Goal: Communication & Community: Answer question/provide support

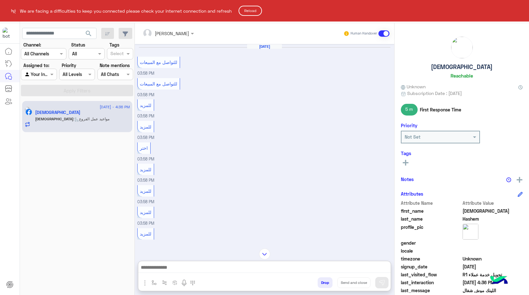
scroll to position [750, 0]
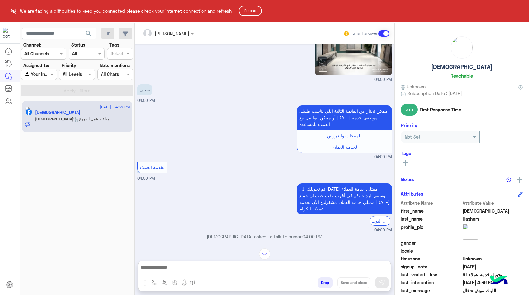
click at [250, 11] on button "Reload" at bounding box center [250, 11] width 23 height 10
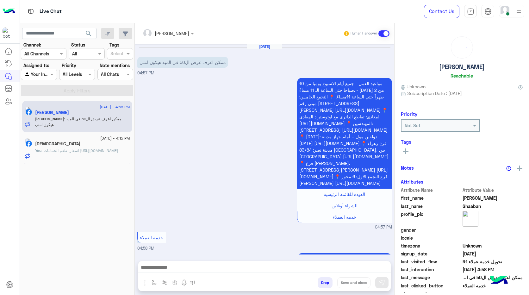
scroll to position [93, 0]
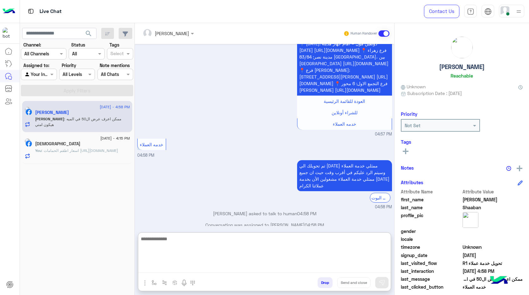
click at [246, 265] on textarea at bounding box center [264, 254] width 252 height 38
type textarea "**********"
click at [270, 268] on textarea "**********" at bounding box center [264, 254] width 252 height 38
type textarea "**********"
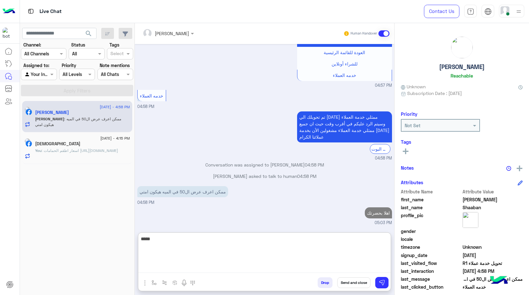
scroll to position [153, 0]
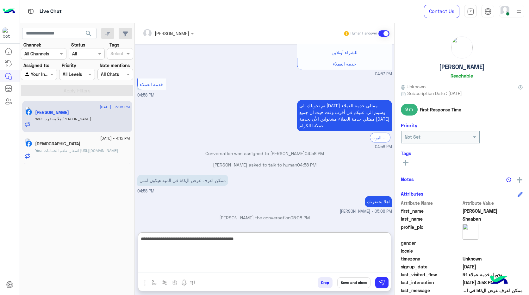
type textarea "**********"
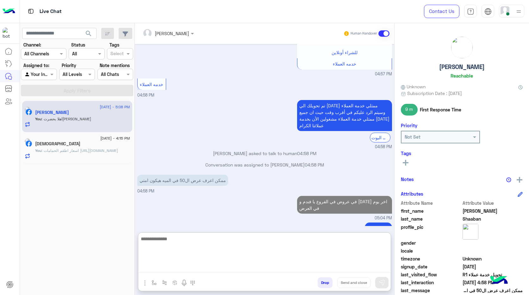
scroll to position [180, 0]
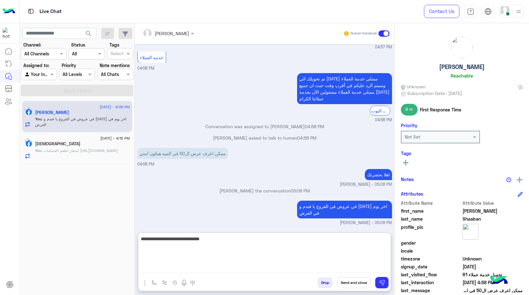
type textarea "**********"
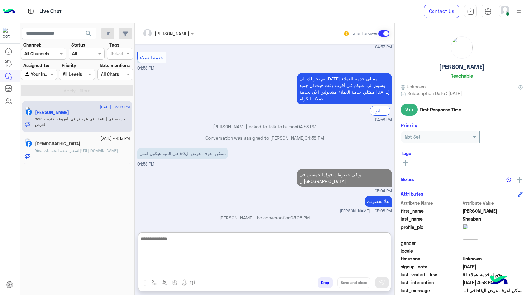
scroll to position [200, 0]
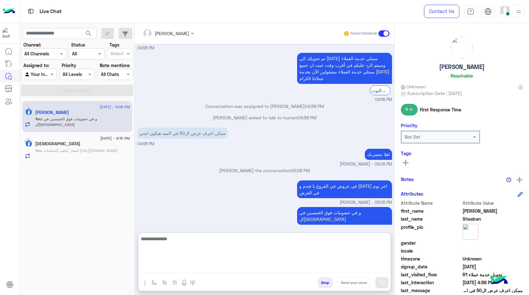
click at [317, 246] on textarea at bounding box center [264, 254] width 252 height 38
paste textarea "**********"
type textarea "**********"
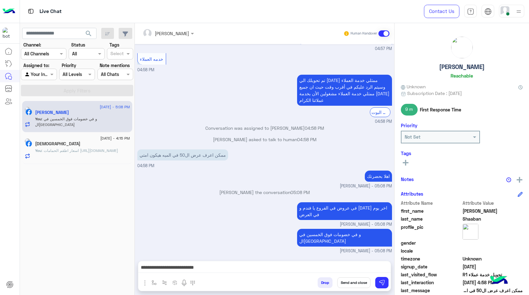
click at [362, 278] on button "Send and close" at bounding box center [353, 282] width 33 height 11
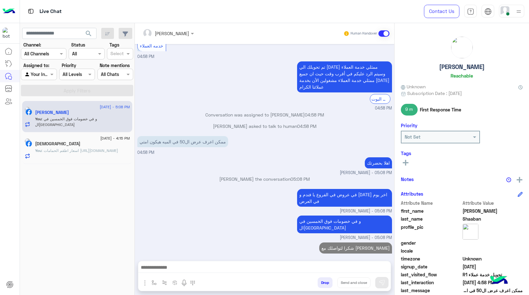
scroll to position [203, 0]
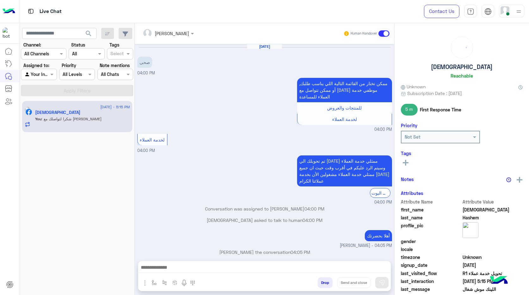
scroll to position [408, 0]
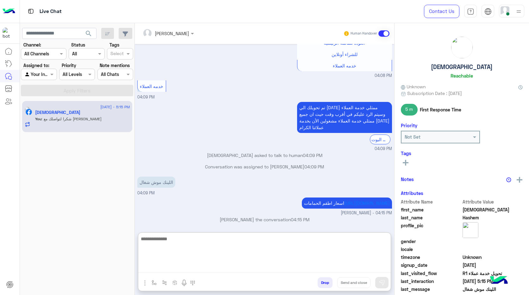
click at [336, 268] on textarea at bounding box center [264, 254] width 252 height 38
paste textarea "**********"
type textarea "**********"
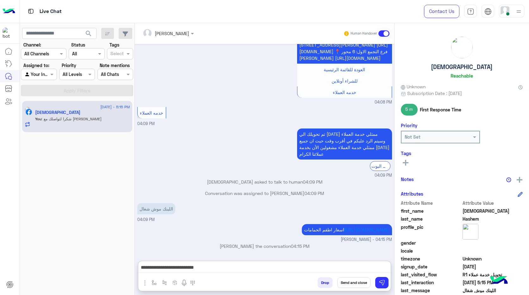
click at [350, 281] on button "Send and close" at bounding box center [353, 282] width 33 height 11
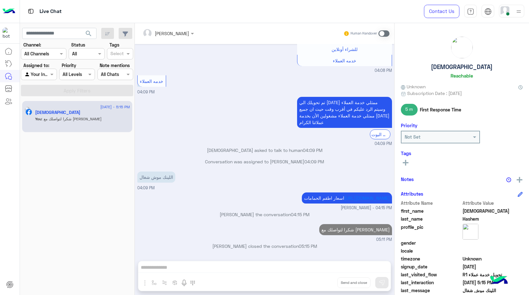
scroll to position [440, 0]
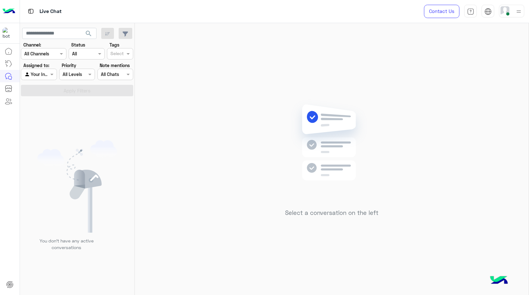
click at [196, 195] on div "Select a conversation on the left" at bounding box center [332, 160] width 394 height 274
click at [197, 197] on div "Select a conversation on the left" at bounding box center [332, 160] width 394 height 274
click at [84, 76] on div at bounding box center [76, 74] width 35 height 7
click at [80, 109] on div "Low" at bounding box center [77, 111] width 36 height 12
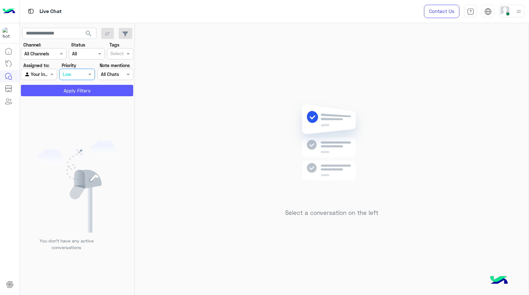
click at [79, 93] on button "Apply Filters" at bounding box center [77, 90] width 112 height 11
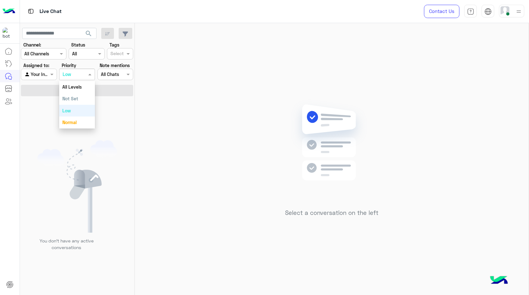
click at [81, 76] on div at bounding box center [76, 74] width 35 height 7
click at [80, 84] on b "All Levels" at bounding box center [71, 86] width 19 height 5
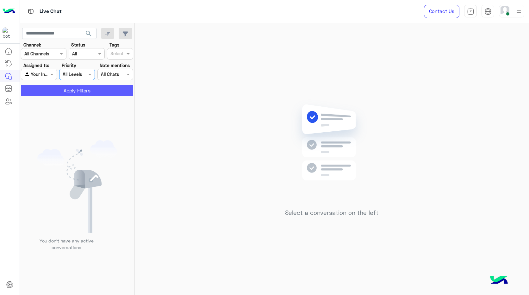
click at [80, 87] on button "Apply Filters" at bounding box center [77, 90] width 112 height 11
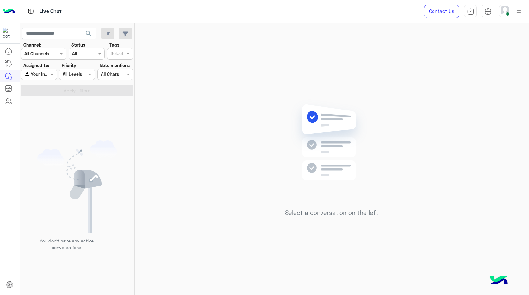
click at [81, 76] on div at bounding box center [76, 74] width 35 height 7
click at [73, 120] on b "Normal" at bounding box center [69, 122] width 14 height 5
click at [82, 88] on button "Apply Filters" at bounding box center [77, 90] width 112 height 11
click at [81, 73] on div at bounding box center [76, 74] width 35 height 7
click at [76, 109] on div "Low" at bounding box center [77, 111] width 36 height 12
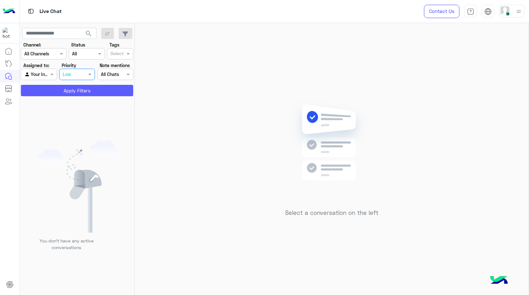
click at [79, 94] on button "Apply Filters" at bounding box center [77, 90] width 112 height 11
click at [80, 76] on div at bounding box center [76, 74] width 35 height 7
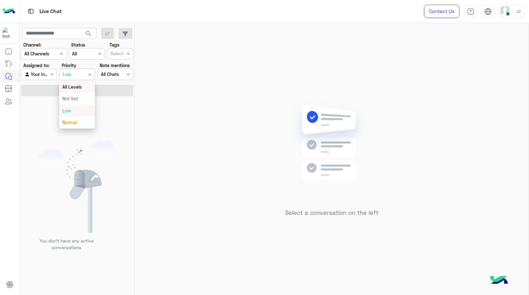
click at [80, 89] on b "All Levels" at bounding box center [71, 86] width 19 height 5
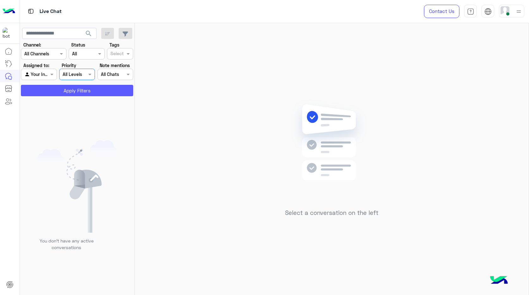
click at [80, 89] on button "Apply Filters" at bounding box center [77, 90] width 112 height 11
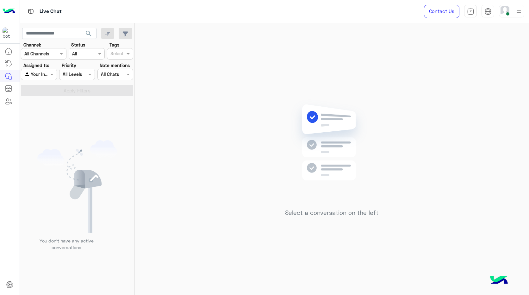
click at [80, 77] on div at bounding box center [76, 74] width 35 height 7
click at [76, 106] on div "Low" at bounding box center [77, 111] width 36 height 12
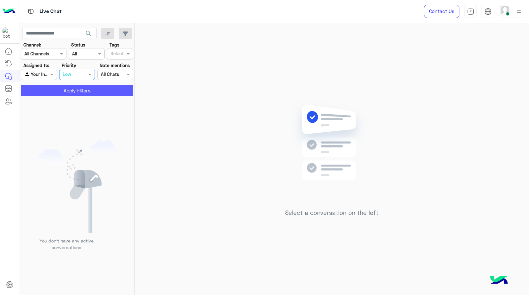
click at [80, 92] on button "Apply Filters" at bounding box center [77, 90] width 112 height 11
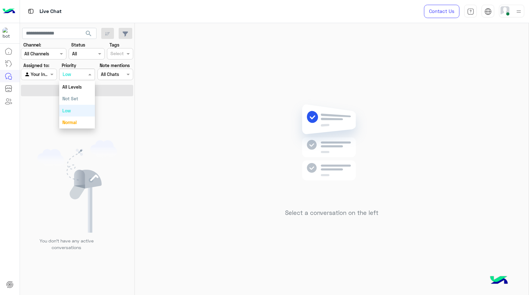
click at [80, 74] on div at bounding box center [76, 74] width 35 height 7
click at [80, 87] on b "All Levels" at bounding box center [71, 86] width 19 height 5
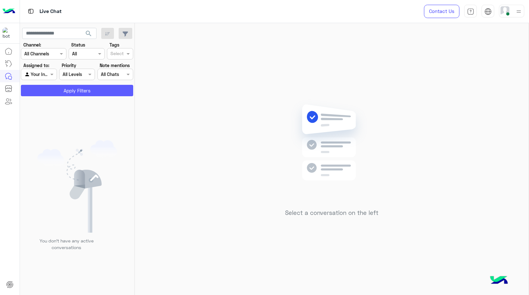
click at [82, 85] on button "Apply Filters" at bounding box center [77, 90] width 112 height 11
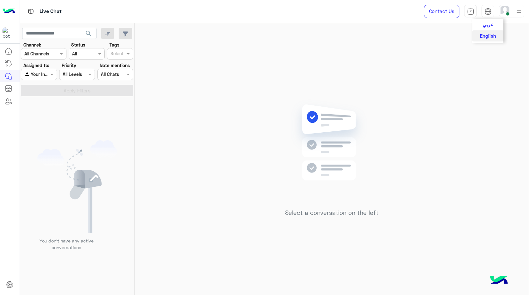
click at [490, 13] on img at bounding box center [487, 11] width 7 height 7
click at [305, 85] on div "Select a conversation on the left" at bounding box center [332, 160] width 394 height 274
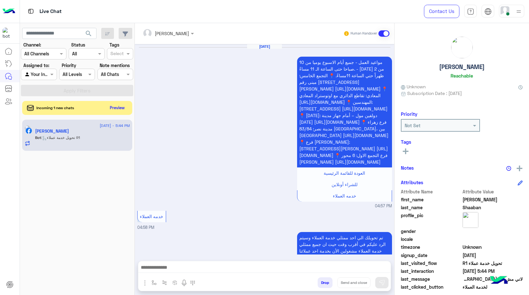
scroll to position [433, 0]
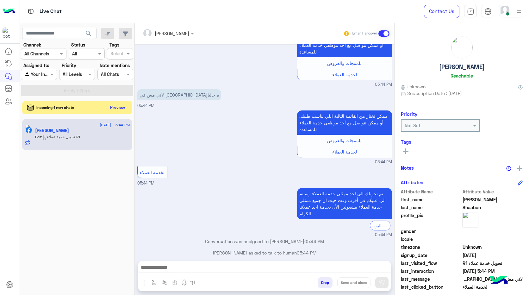
click at [116, 107] on button "Preview" at bounding box center [118, 107] width 20 height 9
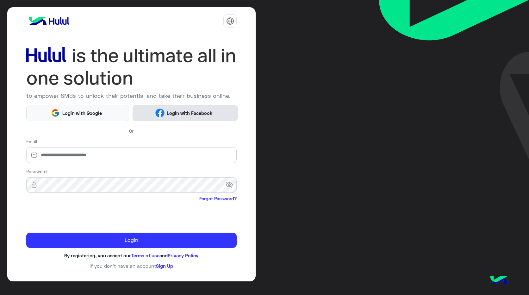
click at [169, 110] on span "Login with Facebook" at bounding box center [190, 112] width 51 height 7
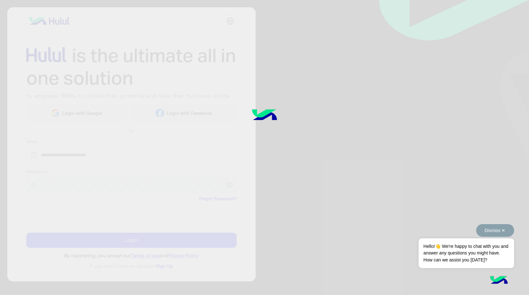
click at [497, 231] on button "Dismiss ✕" at bounding box center [495, 230] width 38 height 13
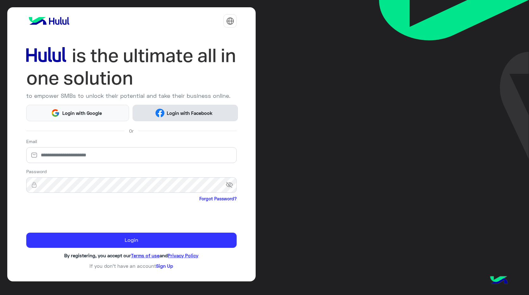
click at [155, 114] on button "Login with Facebook" at bounding box center [185, 113] width 105 height 16
click at [202, 116] on span "Login with Facebook" at bounding box center [190, 112] width 51 height 7
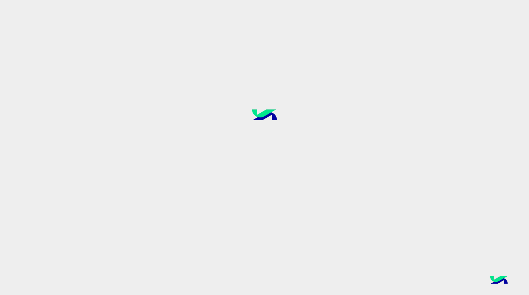
click at [284, 115] on img at bounding box center [265, 116] width 48 height 32
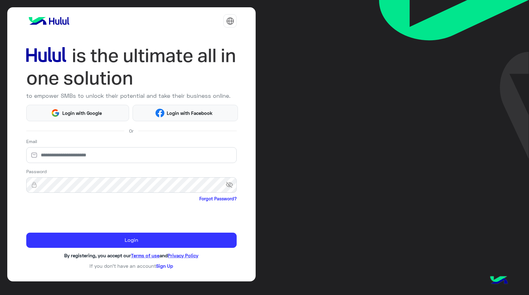
click at [305, 216] on div "to empower SMBs to unlock their potential and take their business online. Login…" at bounding box center [264, 147] width 529 height 295
click at [227, 217] on div at bounding box center [131, 215] width 211 height 25
click at [197, 114] on span "Login with Facebook" at bounding box center [190, 112] width 51 height 7
click at [171, 114] on span "Login with Facebook" at bounding box center [190, 112] width 51 height 7
click at [199, 115] on span "Login with Facebook" at bounding box center [190, 112] width 51 height 7
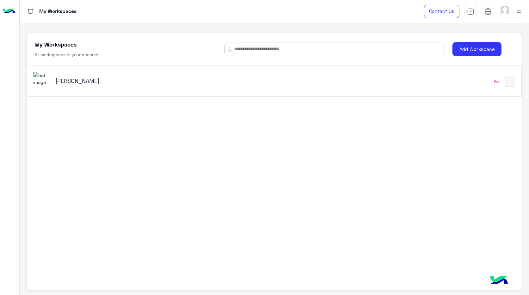
click at [94, 80] on h5 "Ahmed El Sallab" at bounding box center [142, 81] width 174 height 8
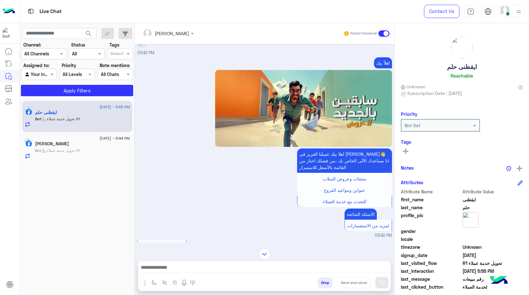
scroll to position [400, 0]
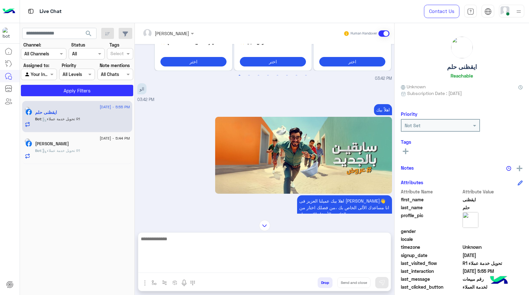
drag, startPoint x: 230, startPoint y: 271, endPoint x: 235, endPoint y: 269, distance: 5.9
click at [234, 270] on textarea at bounding box center [264, 254] width 252 height 38
type textarea "*"
type textarea "**********"
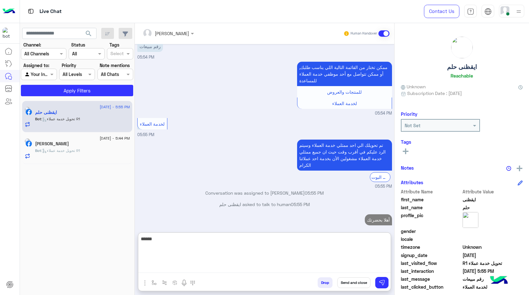
scroll to position [998, 0]
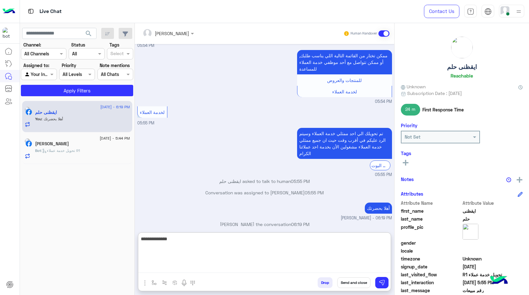
type textarea "**********"
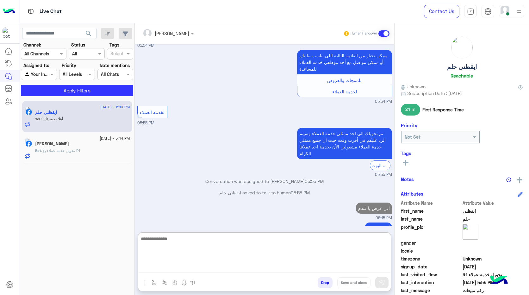
scroll to position [1018, 0]
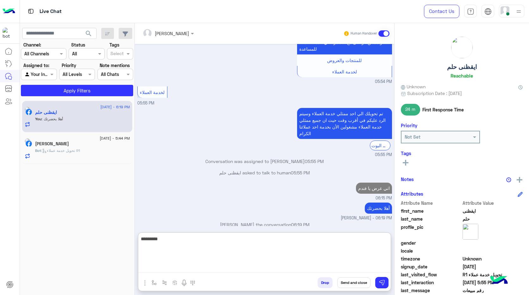
type textarea "**********"
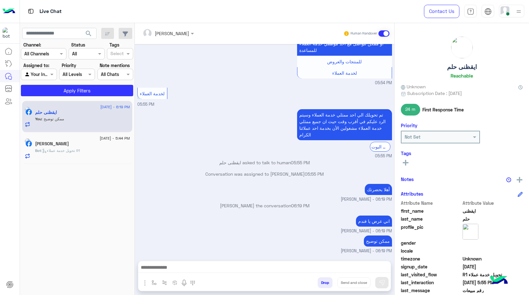
scroll to position [1027, 0]
click at [72, 148] on p "Bot : تحويل خدمة عملاء R1" at bounding box center [57, 151] width 45 height 6
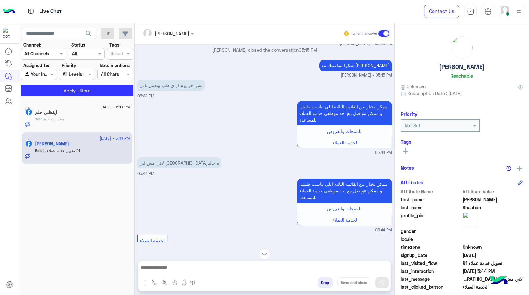
scroll to position [433, 0]
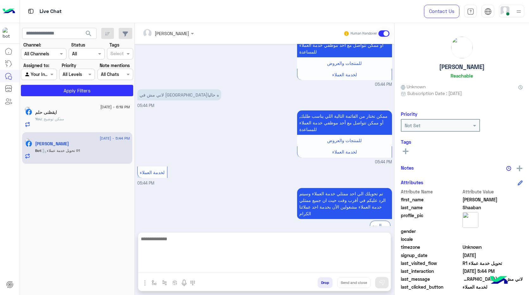
drag, startPoint x: 212, startPoint y: 263, endPoint x: 212, endPoint y: 269, distance: 5.7
click at [212, 266] on textarea at bounding box center [264, 254] width 252 height 38
click at [212, 269] on textarea at bounding box center [264, 254] width 252 height 38
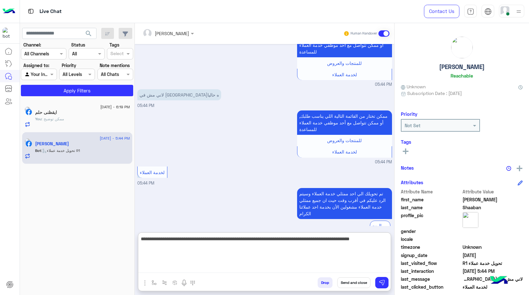
type textarea "**********"
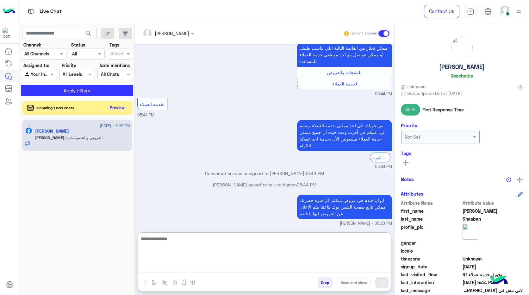
scroll to position [506, 0]
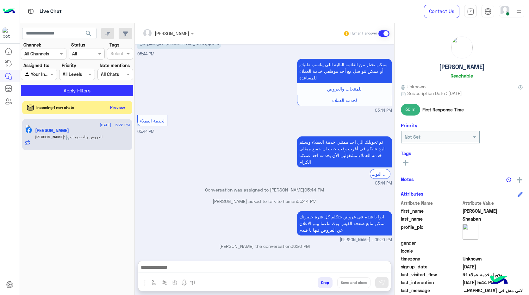
click at [121, 107] on button "Preview" at bounding box center [118, 107] width 20 height 9
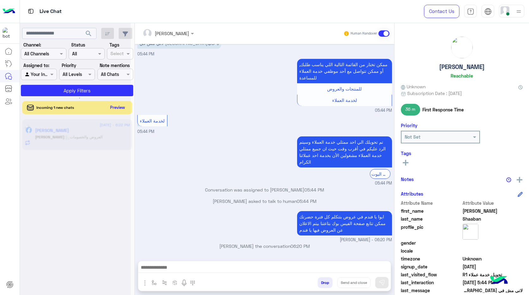
scroll to position [478, 0]
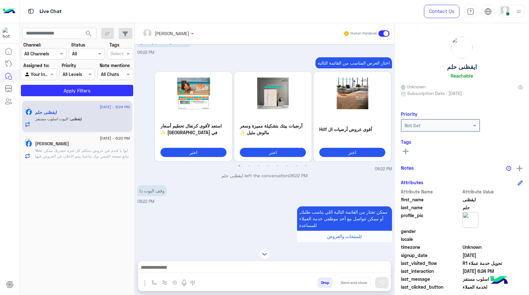
scroll to position [101, 0]
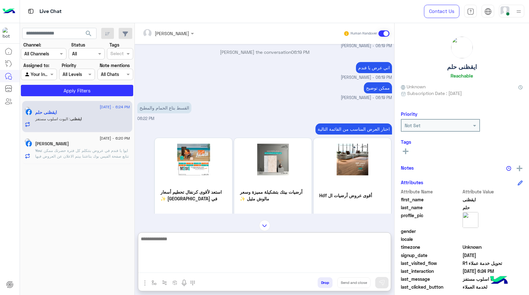
click at [215, 268] on textarea at bounding box center [264, 254] width 252 height 38
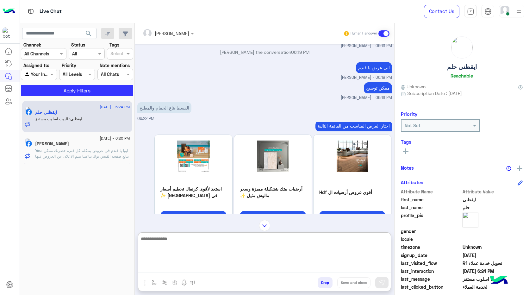
click at [205, 252] on textarea at bounding box center [264, 254] width 252 height 38
click at [203, 239] on textarea at bounding box center [264, 254] width 252 height 38
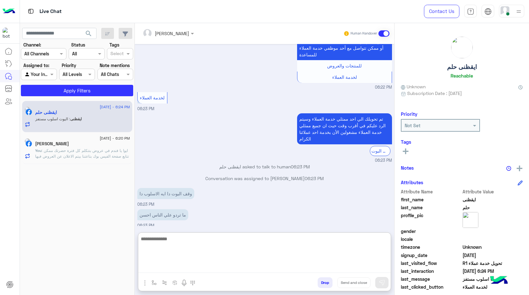
scroll to position [382, 0]
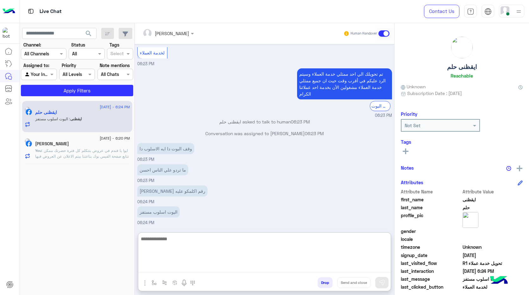
click at [212, 242] on textarea at bounding box center [264, 254] width 252 height 38
type textarea "**********"
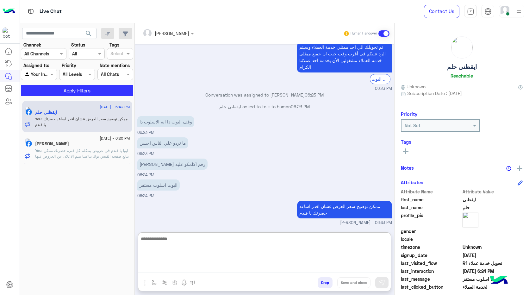
scroll to position [421, 0]
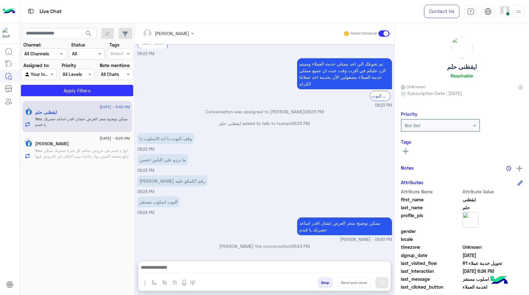
click at [71, 148] on span ": ايوا يا فندم في عروض بتتكلم كل فترة حضرتك ممكن تتابع صفحة الفيس بوك بتاعتنا ب…" at bounding box center [82, 156] width 94 height 16
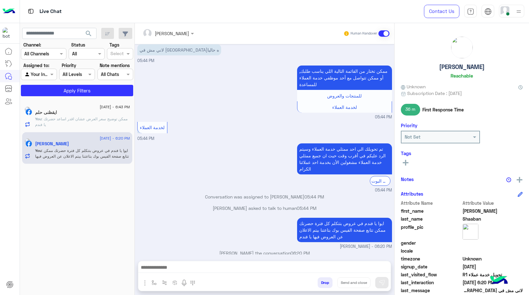
scroll to position [176, 0]
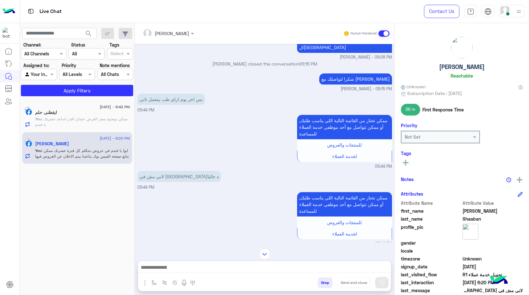
click at [361, 73] on p "شكرا لتواصلك مع احمد السلاب" at bounding box center [355, 78] width 73 height 11
click at [202, 124] on div "ممكن تختار من القائمة التالية اللي يناسب طلبك, أو ممكن تتواصل مع أحد موظفي خدمة…" at bounding box center [264, 141] width 255 height 56
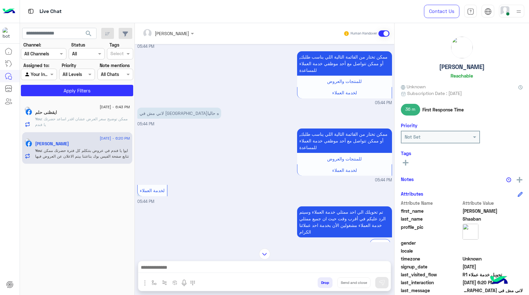
scroll to position [372, 0]
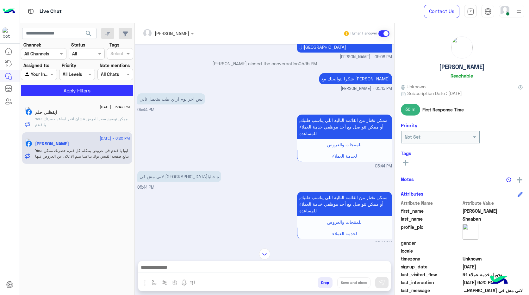
click at [194, 95] on p "بس اخر يوم ازاي طب بيتعمل تاني" at bounding box center [171, 98] width 68 height 11
click at [186, 171] on p "لاني مش في القاهره حاليا" at bounding box center [179, 176] width 84 height 11
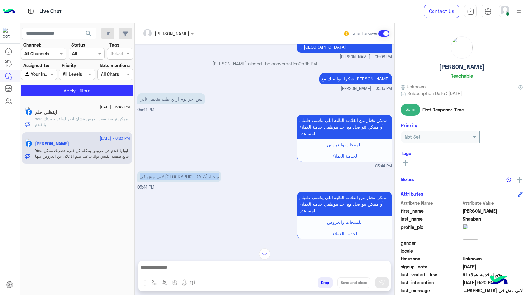
click at [186, 171] on p "لاني مش في القاهره حاليا" at bounding box center [179, 176] width 84 height 11
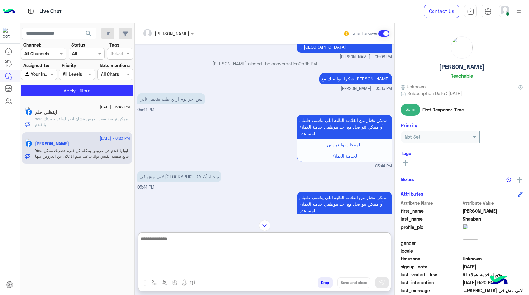
click at [232, 267] on textarea at bounding box center [264, 254] width 252 height 38
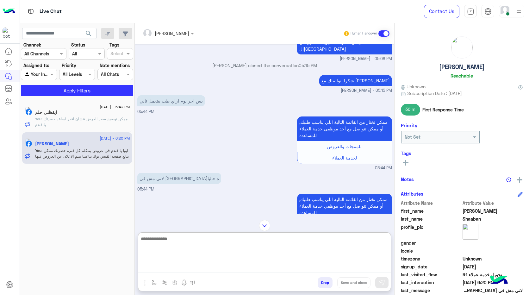
scroll to position [369, 0]
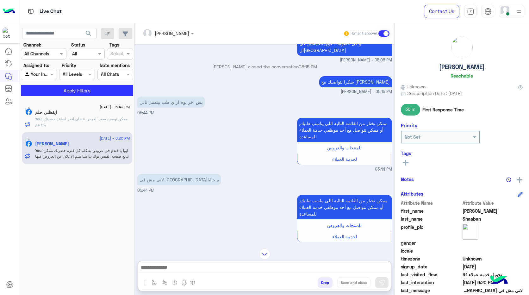
click at [191, 96] on p "بس اخر يوم ازاي طب بيتعمل تاني" at bounding box center [171, 101] width 68 height 11
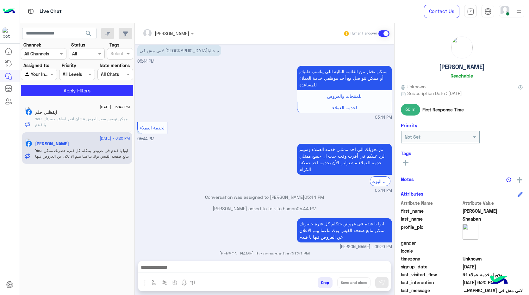
scroll to position [499, 0]
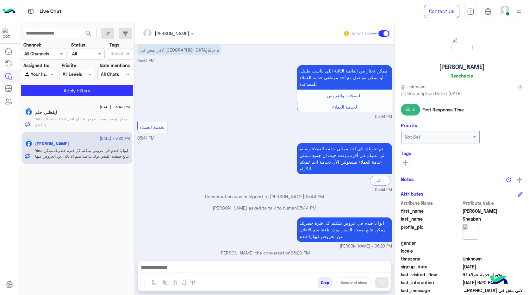
click at [80, 119] on span ": ممكن توضيح سعر العرض عشان اقدر اساعد حضرتك يا فندم" at bounding box center [81, 121] width 92 height 10
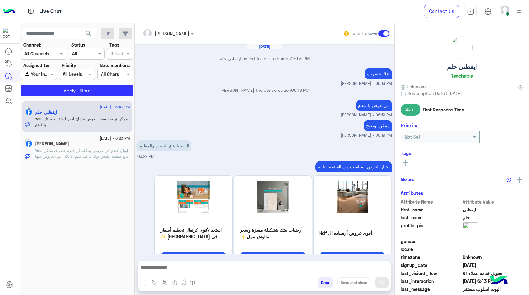
scroll to position [329, 0]
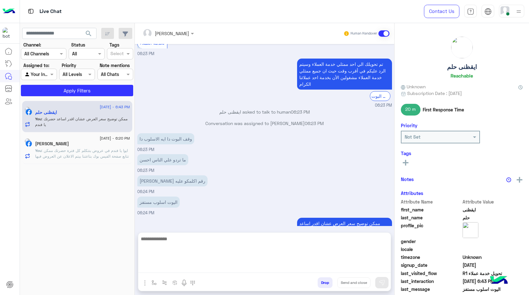
click at [269, 273] on textarea at bounding box center [264, 254] width 252 height 38
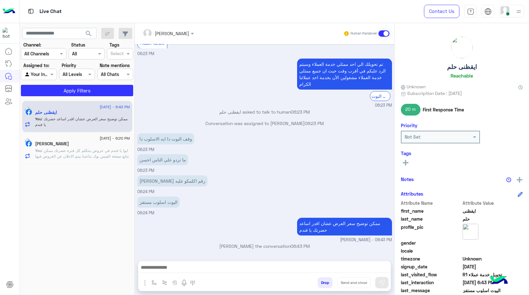
click at [75, 148] on span ": ايوا يا فندم في عروض بتتكلم كل فترة حضرتك ممكن تتابع صفحة الفيس بوك بتاعتنا ب…" at bounding box center [82, 156] width 94 height 16
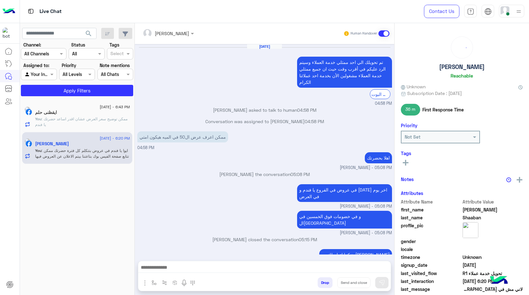
scroll to position [302, 0]
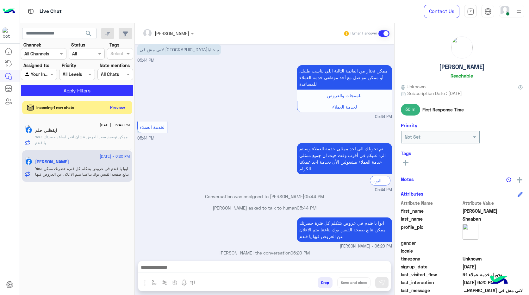
click at [117, 107] on button "Preview" at bounding box center [118, 107] width 20 height 9
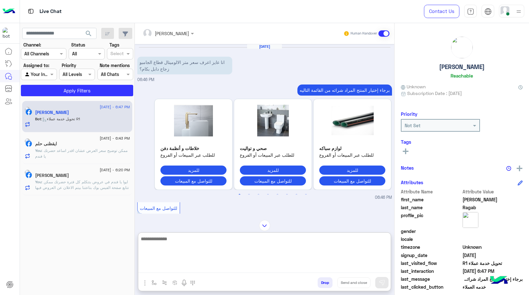
click at [254, 264] on textarea at bounding box center [264, 254] width 252 height 38
type textarea "**********"
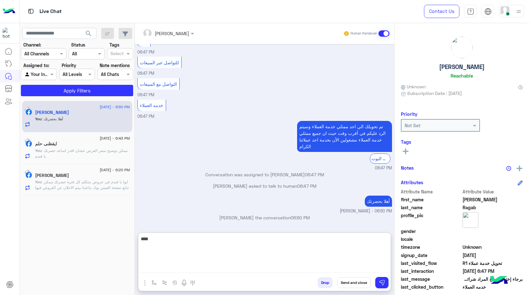
scroll to position [1789, 0]
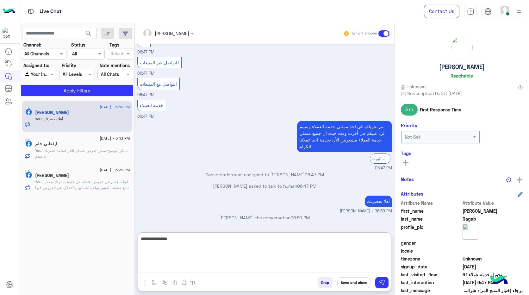
type textarea "**********"
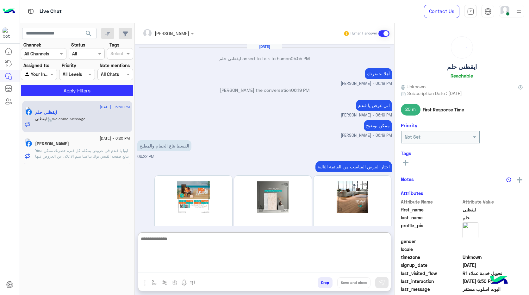
scroll to position [358, 0]
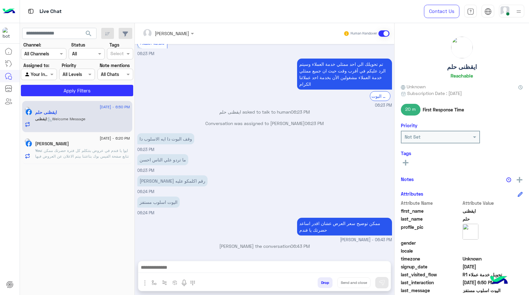
click at [73, 157] on span ": ايوا يا فندم في عروض بتتكلم كل فترة حضرتك ممكن تتابع صفحة الفيس بوك بتاعتنا ب…" at bounding box center [82, 156] width 94 height 16
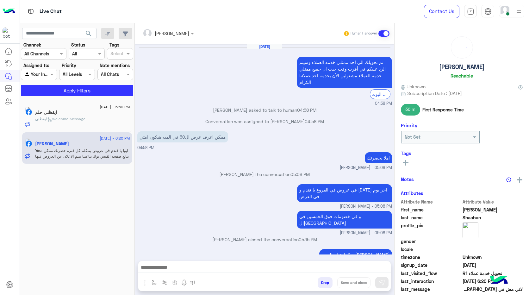
scroll to position [302, 0]
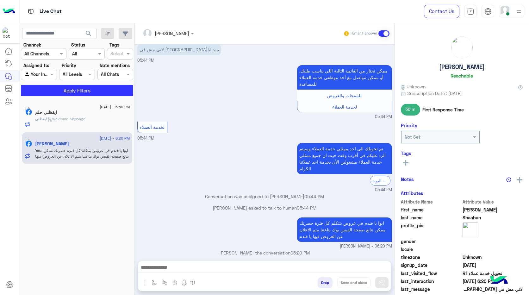
click at [90, 126] on div "ايقظنى : Welcome Message" at bounding box center [82, 121] width 95 height 11
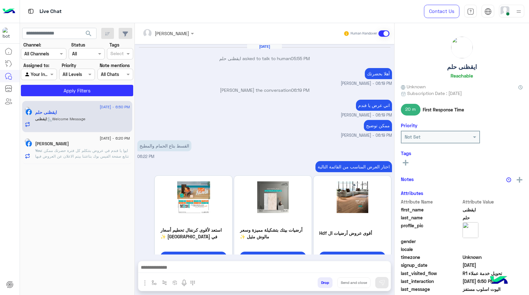
scroll to position [329, 0]
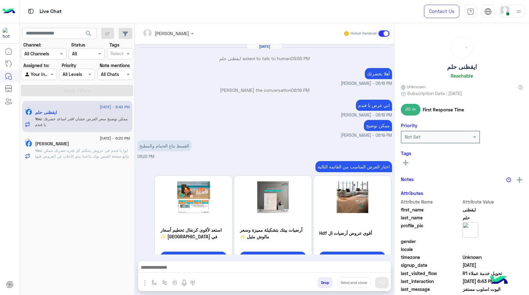
scroll to position [329, 0]
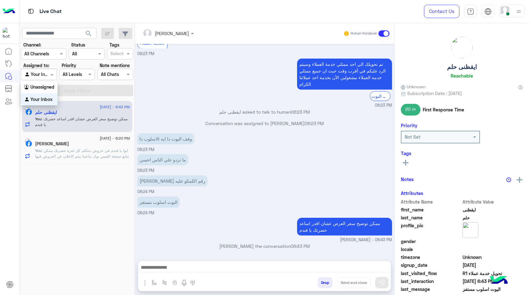
click at [41, 75] on div at bounding box center [38, 74] width 35 height 7
click at [46, 87] on b "Unassigned" at bounding box center [42, 86] width 24 height 5
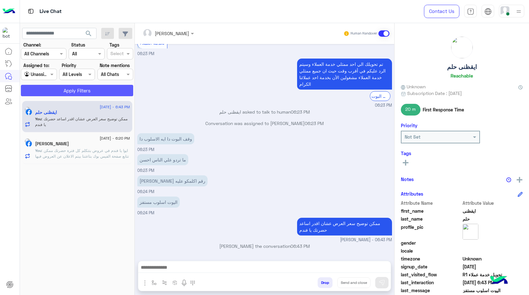
click at [55, 90] on button "Apply Filters" at bounding box center [77, 90] width 112 height 11
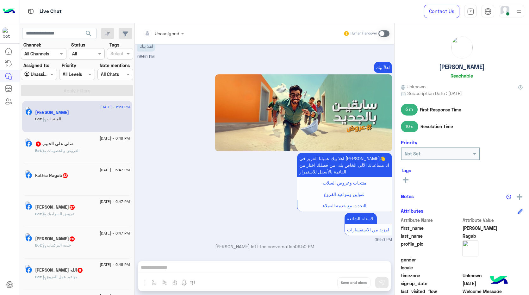
scroll to position [525, 0]
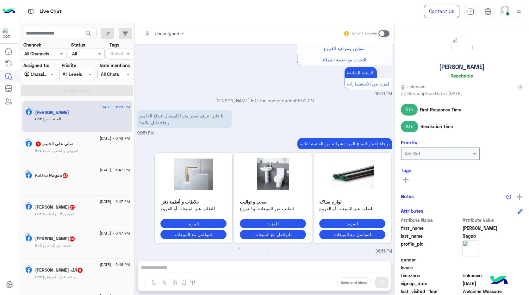
click at [67, 127] on div "Bot : المنتجات" at bounding box center [82, 121] width 95 height 11
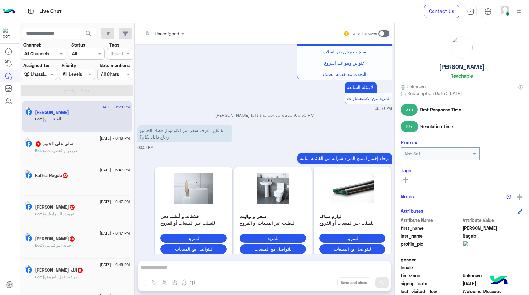
scroll to position [525, 0]
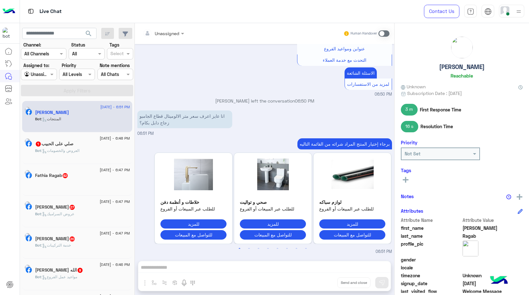
click at [192, 119] on p "انا عايز اعرف سعر متر الالوميتال قطاع الجامبو زجاج دابل بكام؟" at bounding box center [184, 119] width 95 height 18
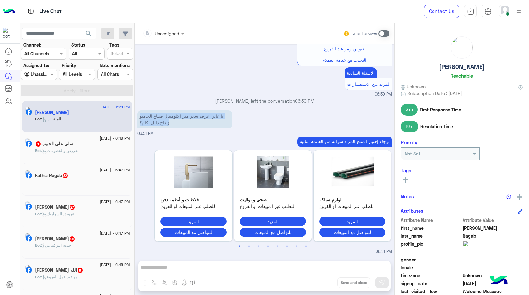
scroll to position [3, 0]
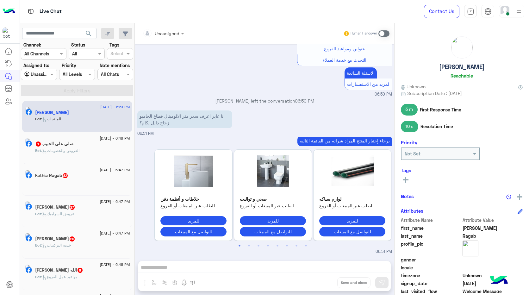
click at [214, 268] on div "Unassigned Human Handover Aug 17, 2025 للتواصل عبر المبيعات 06:47 PM اختر 06:47…" at bounding box center [264, 160] width 259 height 274
click at [386, 32] on span at bounding box center [383, 33] width 11 height 6
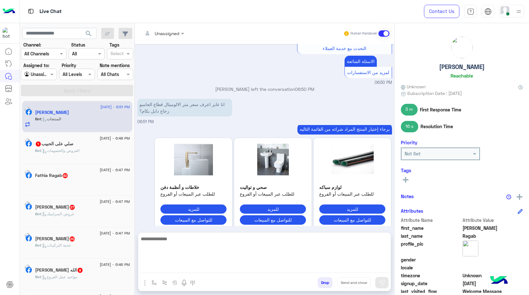
click at [209, 271] on textarea at bounding box center [264, 254] width 252 height 38
type textarea "**********"
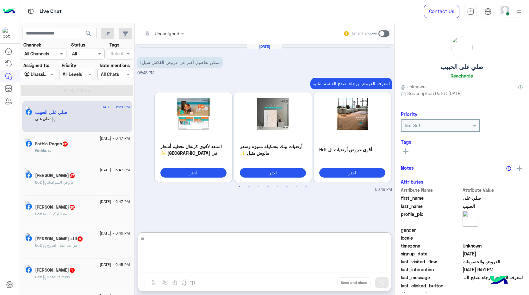
type textarea "*"
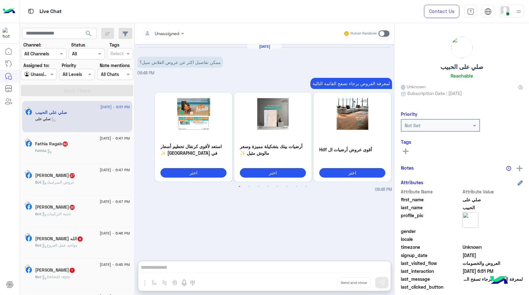
click at [35, 74] on input "text" at bounding box center [31, 74] width 15 height 7
click at [45, 99] on b "Your Inbox" at bounding box center [41, 98] width 22 height 5
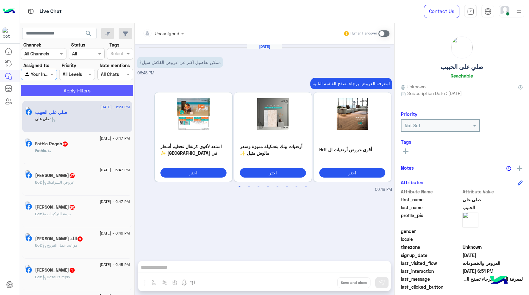
click at [62, 89] on button "Apply Filters" at bounding box center [77, 90] width 112 height 11
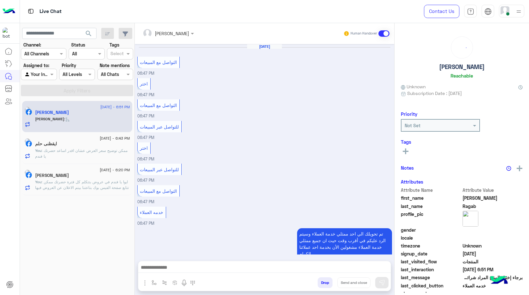
scroll to position [472, 0]
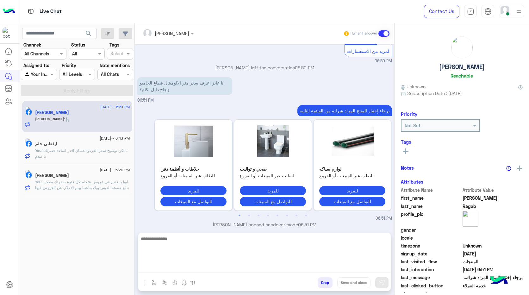
click at [212, 271] on textarea at bounding box center [264, 254] width 252 height 38
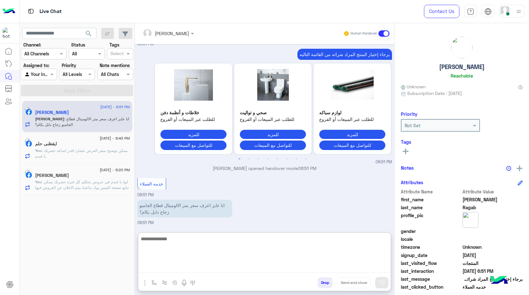
click at [216, 251] on textarea at bounding box center [264, 254] width 252 height 38
type textarea "**********"
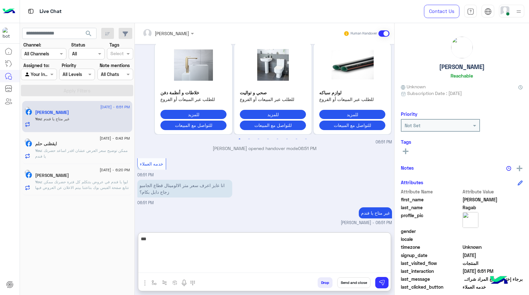
scroll to position [560, 0]
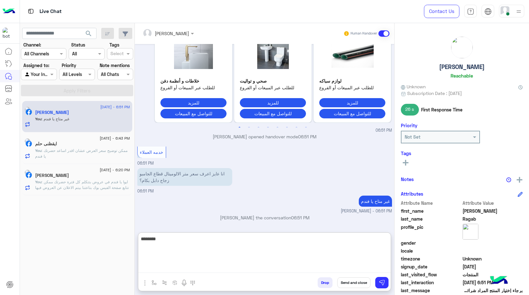
type textarea "*********"
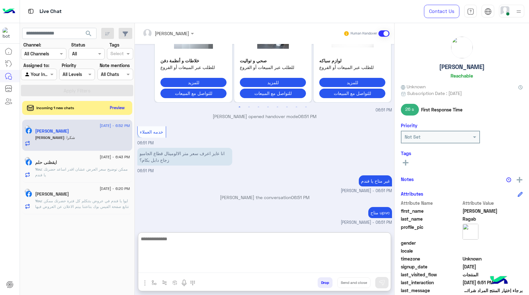
scroll to position [601, 0]
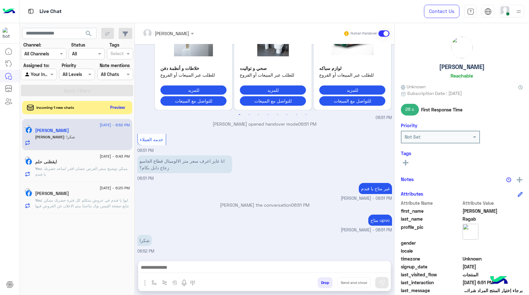
click at [118, 108] on button "Preview" at bounding box center [118, 107] width 20 height 9
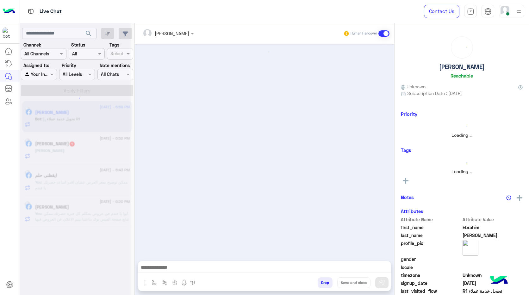
scroll to position [319, 0]
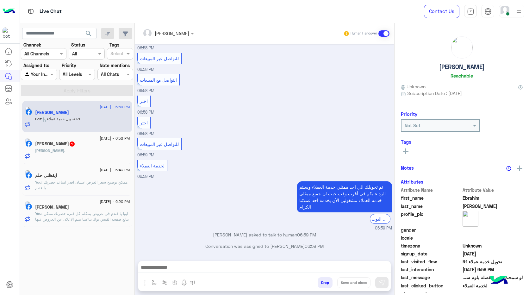
click at [88, 144] on div "Ahmed Ragab 1" at bounding box center [82, 144] width 95 height 7
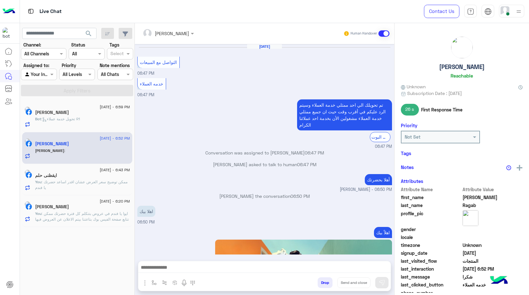
scroll to position [466, 0]
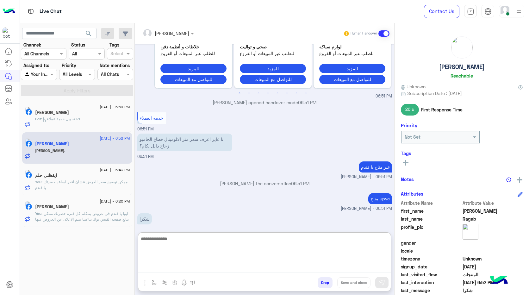
click at [216, 268] on textarea at bounding box center [264, 254] width 252 height 38
type textarea "*"
type textarea "**********"
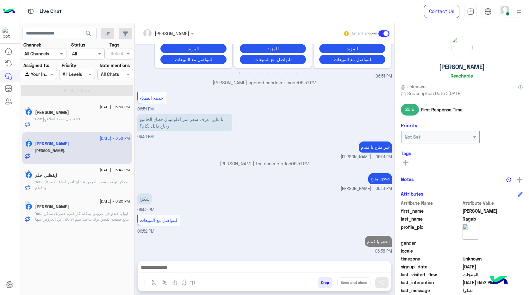
scroll to position [486, 0]
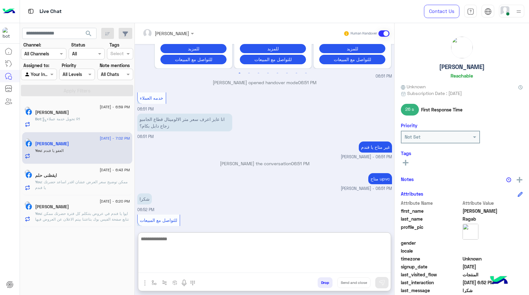
click at [300, 267] on textarea at bounding box center [264, 254] width 252 height 38
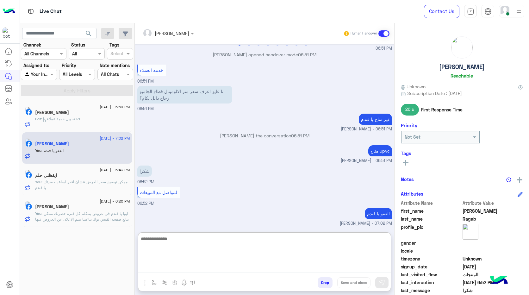
paste textarea "**********"
type textarea "**********"
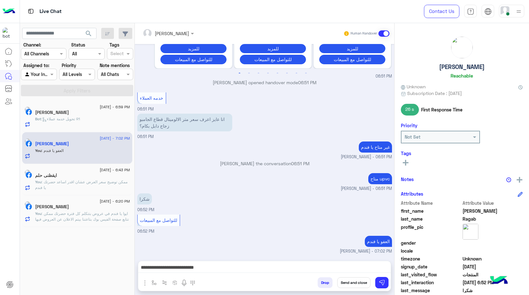
click at [355, 283] on button "Send and close" at bounding box center [353, 282] width 33 height 11
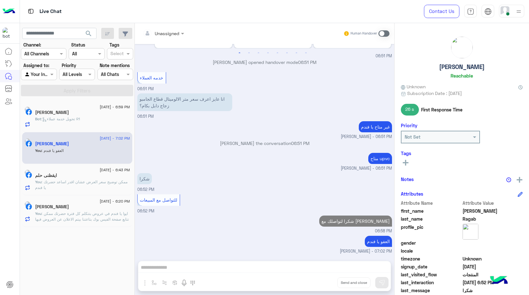
scroll to position [518, 0]
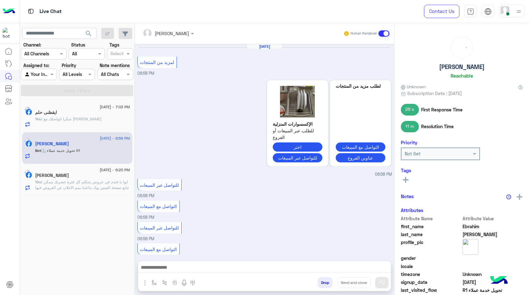
scroll to position [319, 0]
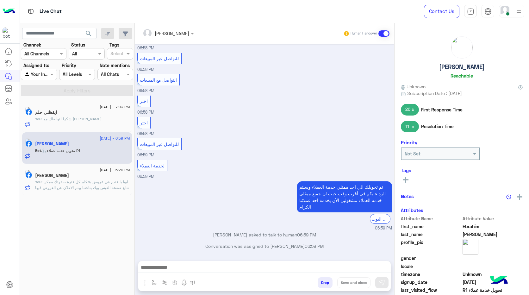
click at [83, 119] on span ": شكرا لتواصلك مع احمد السلاب" at bounding box center [71, 118] width 60 height 5
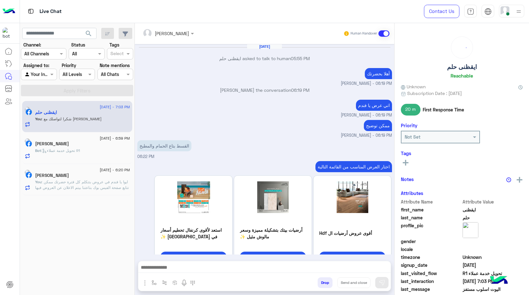
scroll to position [329, 0]
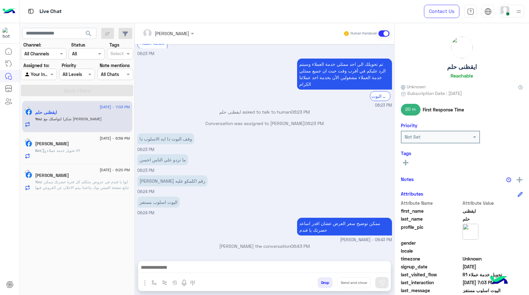
click at [74, 177] on div "Saleh Shaaban" at bounding box center [82, 176] width 95 height 7
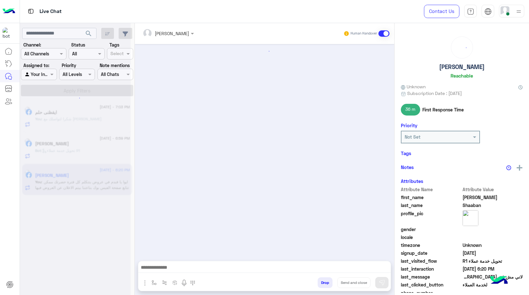
scroll to position [302, 0]
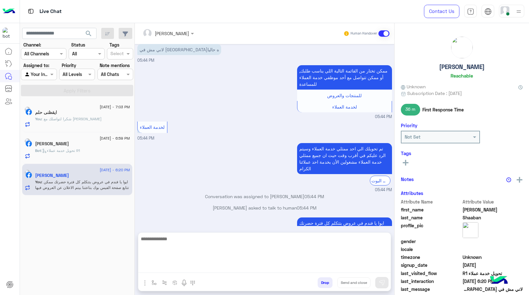
click at [301, 265] on textarea at bounding box center [264, 254] width 252 height 38
click at [362, 243] on textarea "*" at bounding box center [264, 254] width 252 height 38
paste textarea "**********"
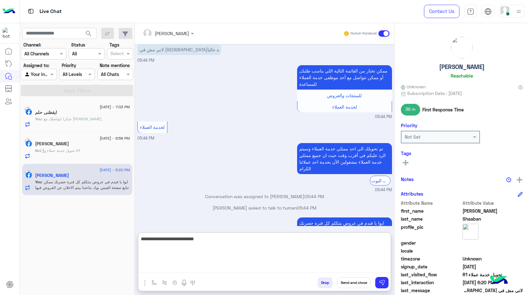
type textarea "**********"
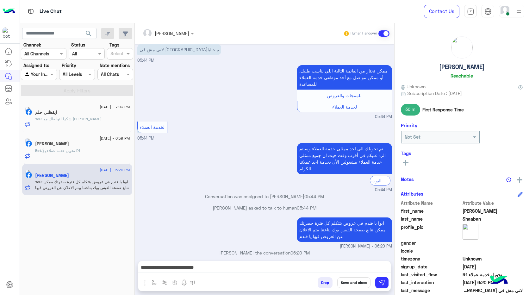
click at [354, 285] on button "Send and close" at bounding box center [353, 282] width 33 height 11
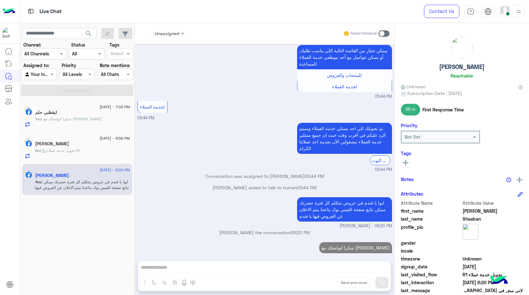
scroll to position [334, 0]
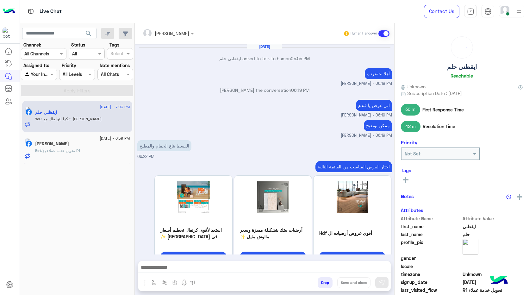
scroll to position [329, 0]
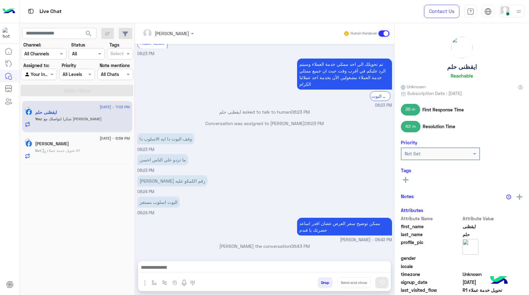
click at [74, 151] on span ": تحويل خدمة عملاء R1" at bounding box center [60, 150] width 39 height 5
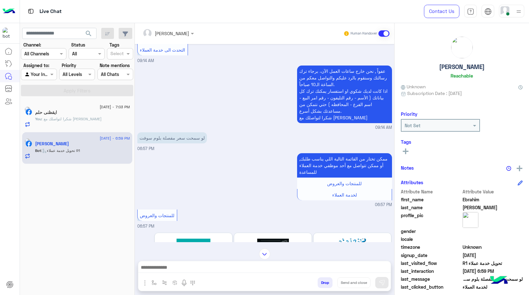
scroll to position [111, 0]
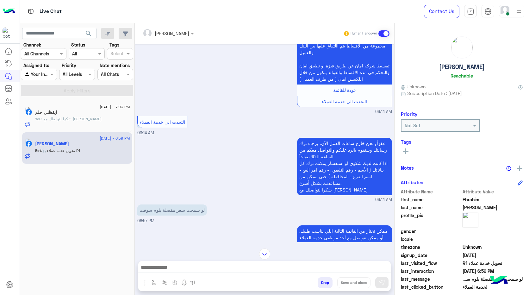
click at [203, 204] on p "لو سمحت سعر مفصلة بلوم سوفت" at bounding box center [172, 209] width 70 height 11
click at [174, 206] on p "لو سمحت سعر مفصلة بلوم سوفت" at bounding box center [172, 209] width 70 height 11
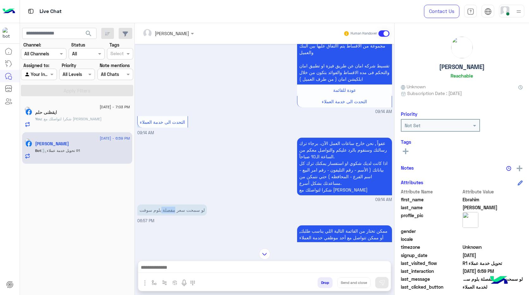
click at [174, 206] on p "لو سمحت سعر مفصلة بلوم سوفت" at bounding box center [172, 209] width 70 height 11
click at [154, 206] on p "لو سمحت سعر مفصلة بلوم سوفت" at bounding box center [172, 209] width 70 height 11
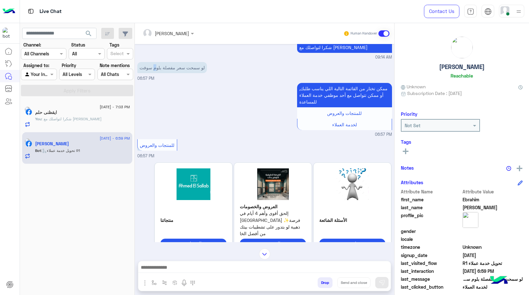
scroll to position [285, 0]
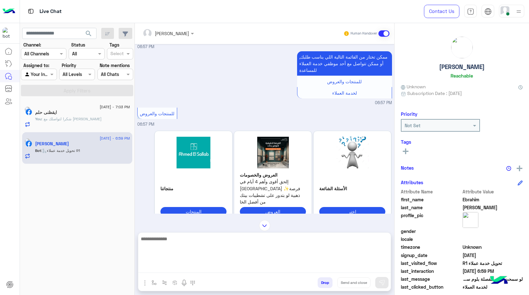
click at [237, 267] on textarea at bounding box center [264, 254] width 252 height 38
type textarea "**********"
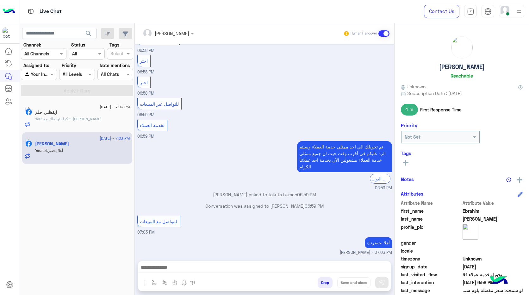
scroll to position [2222, 0]
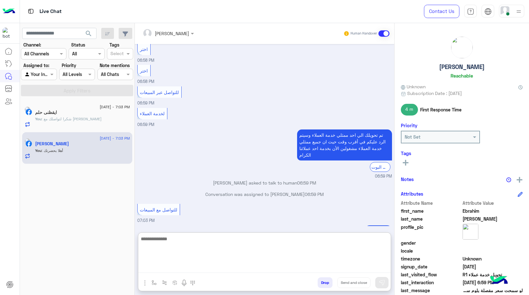
click at [285, 265] on textarea at bounding box center [264, 254] width 252 height 38
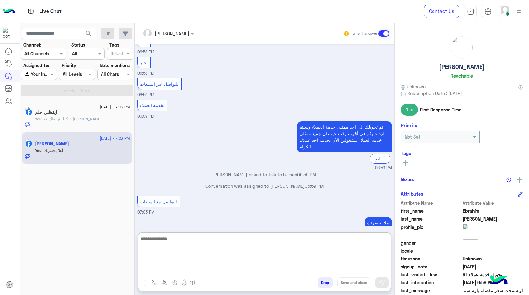
paste textarea "**********"
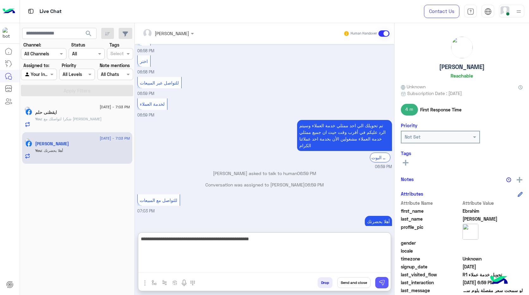
type textarea "**********"
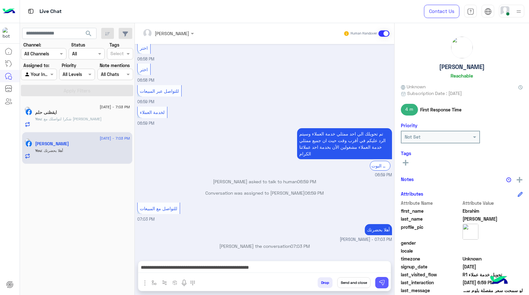
click at [382, 284] on img at bounding box center [382, 282] width 6 height 6
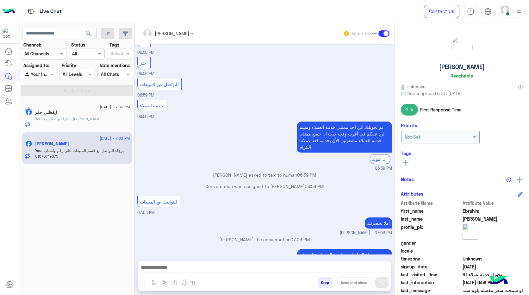
click at [92, 120] on span ": شكرا لتواصلك مع احمد السلاب" at bounding box center [71, 118] width 60 height 5
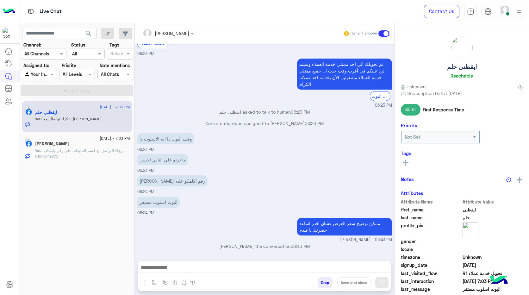
click at [95, 141] on div "Ebrahim Saleh" at bounding box center [82, 144] width 95 height 7
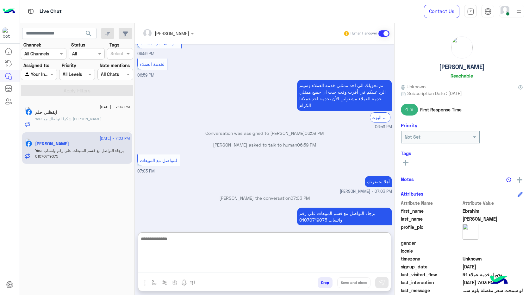
click at [268, 272] on textarea at bounding box center [264, 254] width 252 height 38
paste textarea "**********"
type textarea "**********"
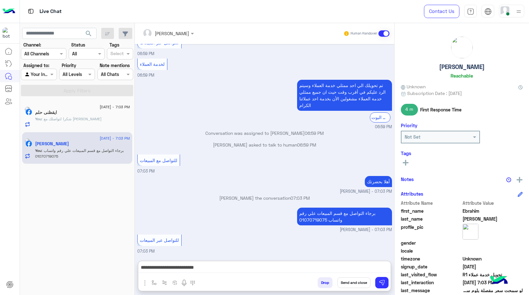
click at [353, 282] on button "Send and close" at bounding box center [353, 282] width 33 height 11
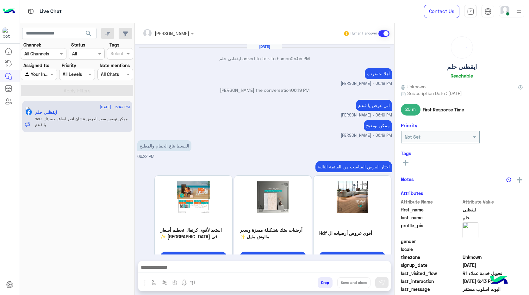
scroll to position [329, 0]
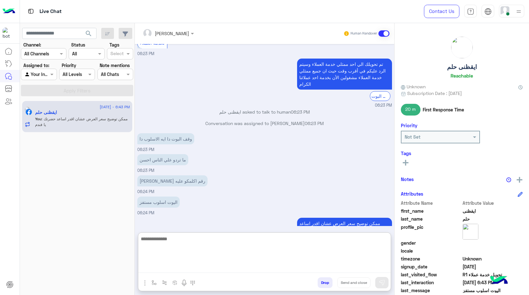
click at [204, 270] on textarea at bounding box center [264, 254] width 252 height 38
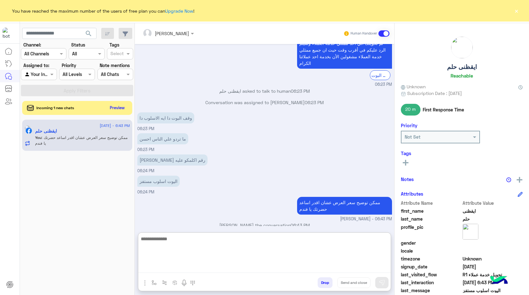
scroll to position [358, 0]
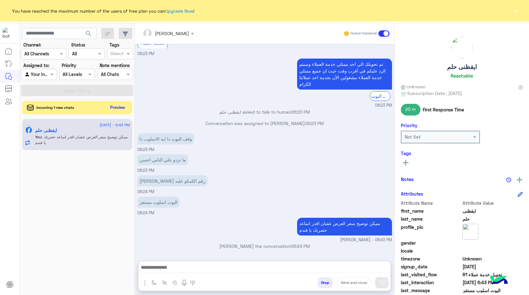
click at [111, 105] on button "Preview" at bounding box center [118, 107] width 20 height 9
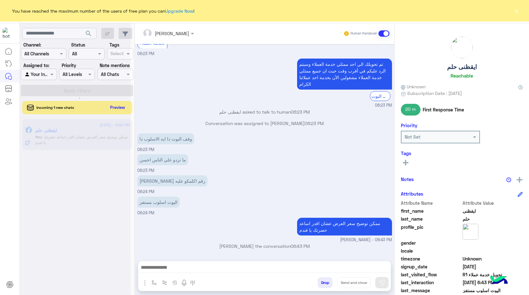
scroll to position [329, 0]
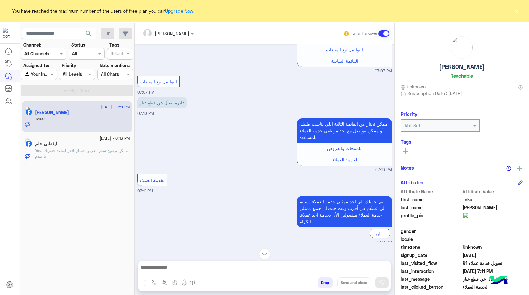
scroll to position [120, 0]
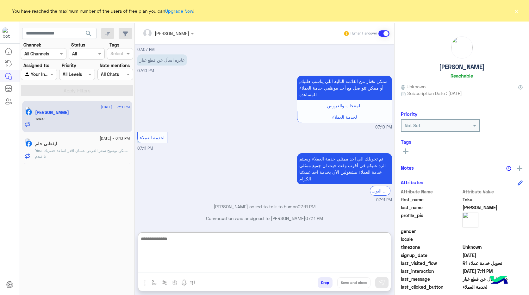
click at [253, 267] on textarea at bounding box center [264, 254] width 252 height 38
type textarea "*"
type textarea "**********"
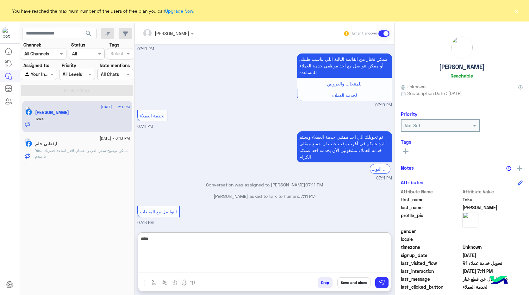
scroll to position [180, 0]
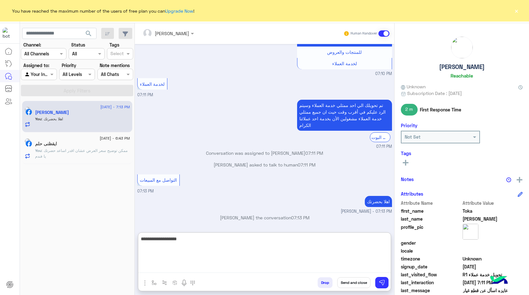
type textarea "**********"
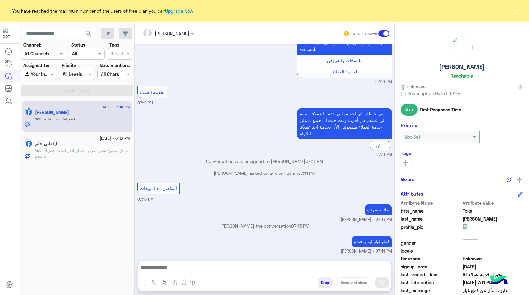
click at [519, 11] on button "×" at bounding box center [516, 11] width 6 height 6
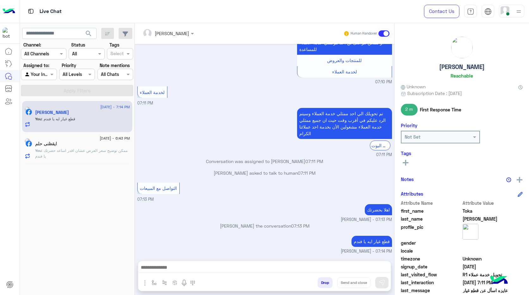
scroll to position [172, 0]
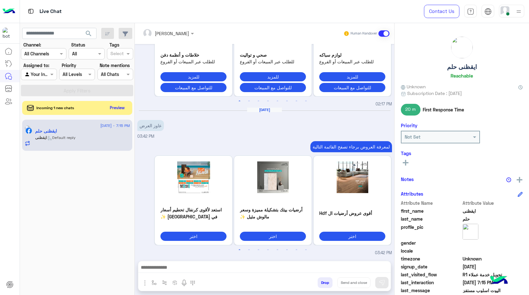
scroll to position [1218, 0]
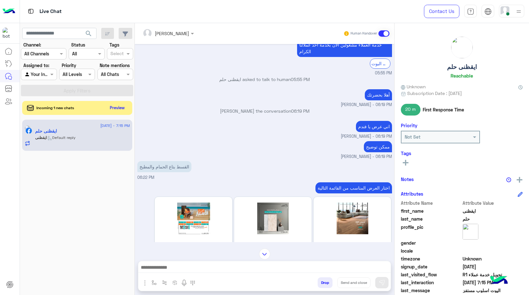
click at [381, 141] on p "ممكن توضيح" at bounding box center [378, 146] width 28 height 11
click at [262, 162] on div "القسط بتاع الحمام والمطبخ 06:22 PM" at bounding box center [264, 169] width 255 height 21
click at [183, 161] on p "القسط بتاع الحمام والمطبخ" at bounding box center [164, 166] width 54 height 11
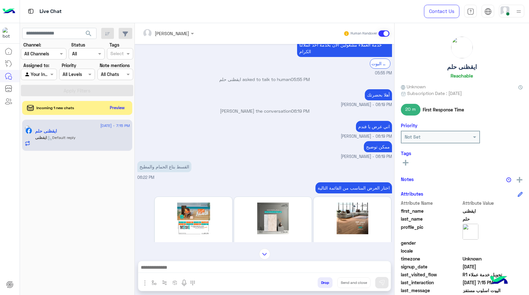
click at [168, 162] on p "القسط بتاع الحمام والمطبخ" at bounding box center [164, 166] width 54 height 11
click at [167, 162] on p "القسط بتاع الحمام والمطبخ" at bounding box center [164, 166] width 54 height 11
click at [152, 164] on p "القسط بتاع الحمام والمطبخ" at bounding box center [164, 166] width 54 height 11
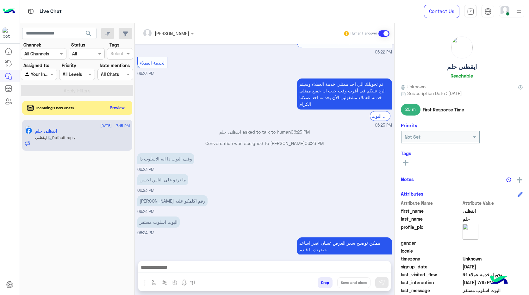
scroll to position [4790, 0]
click at [122, 108] on button "Preview" at bounding box center [118, 107] width 20 height 9
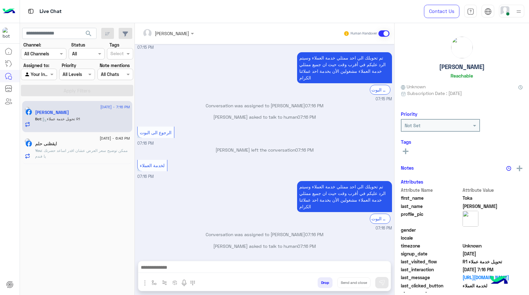
click at [73, 116] on span ": تحويل خدمة عملاء R1" at bounding box center [60, 118] width 39 height 5
click at [79, 158] on p "You : ممكن توضيح سعر العرض عشان اقدر اساعد حضرتك يا فندم" at bounding box center [82, 153] width 95 height 11
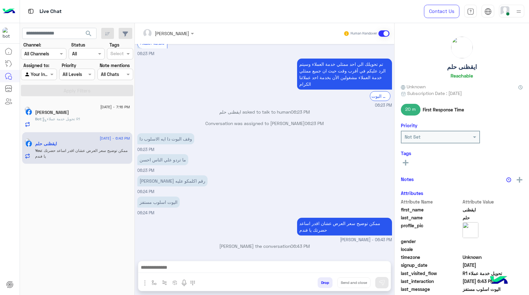
click at [82, 133] on div "17 August - 6:43 PM ايقظنى حلم You : ممكن توضيح سعر العرض عشان اقدر اساعد حضرتك…" at bounding box center [77, 148] width 110 height 32
click at [80, 117] on span ": تحويل خدمة عملاء R1" at bounding box center [60, 118] width 39 height 5
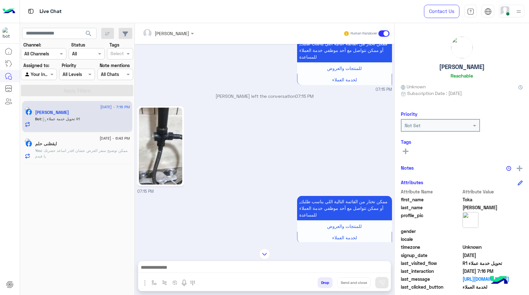
click at [66, 154] on span ": ممكن توضيح سعر العرض عشان اقدر اساعد حضرتك يا فندم" at bounding box center [81, 153] width 92 height 10
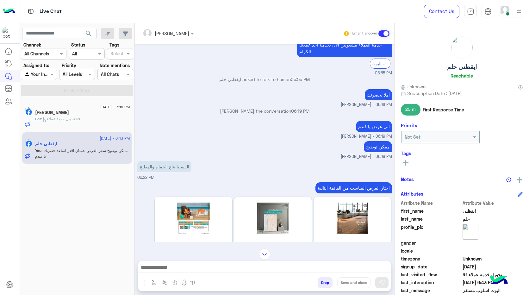
click at [50, 110] on h5 "[PERSON_NAME]" at bounding box center [52, 112] width 34 height 5
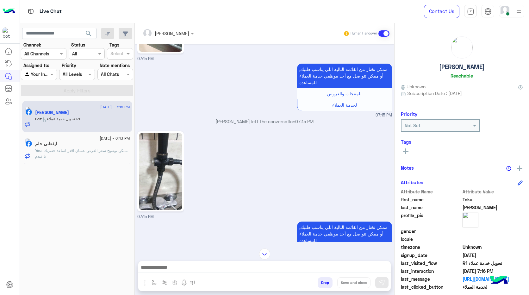
click at [169, 191] on img at bounding box center [160, 171] width 43 height 77
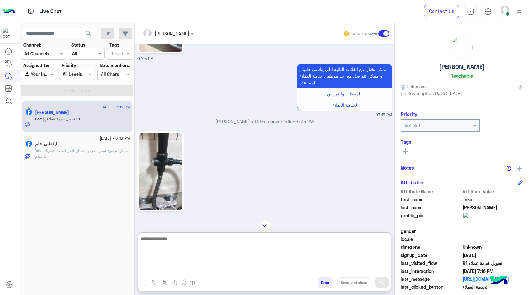
click at [229, 270] on textarea at bounding box center [264, 254] width 252 height 38
type textarea "**********"
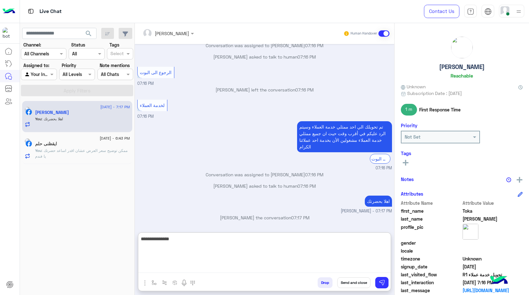
type textarea "**********"
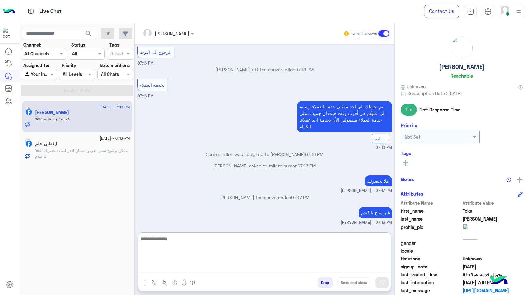
scroll to position [770, 0]
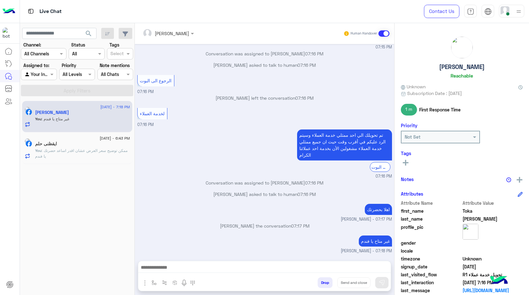
click at [98, 153] on p "You : ممكن توضيح سعر العرض عشان اقدر اساعد حضرتك يا فندم" at bounding box center [82, 153] width 95 height 11
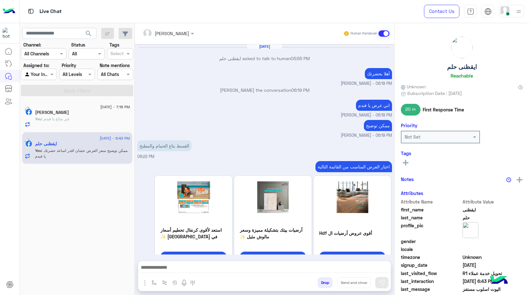
scroll to position [329, 0]
